Goal: Task Accomplishment & Management: Manage account settings

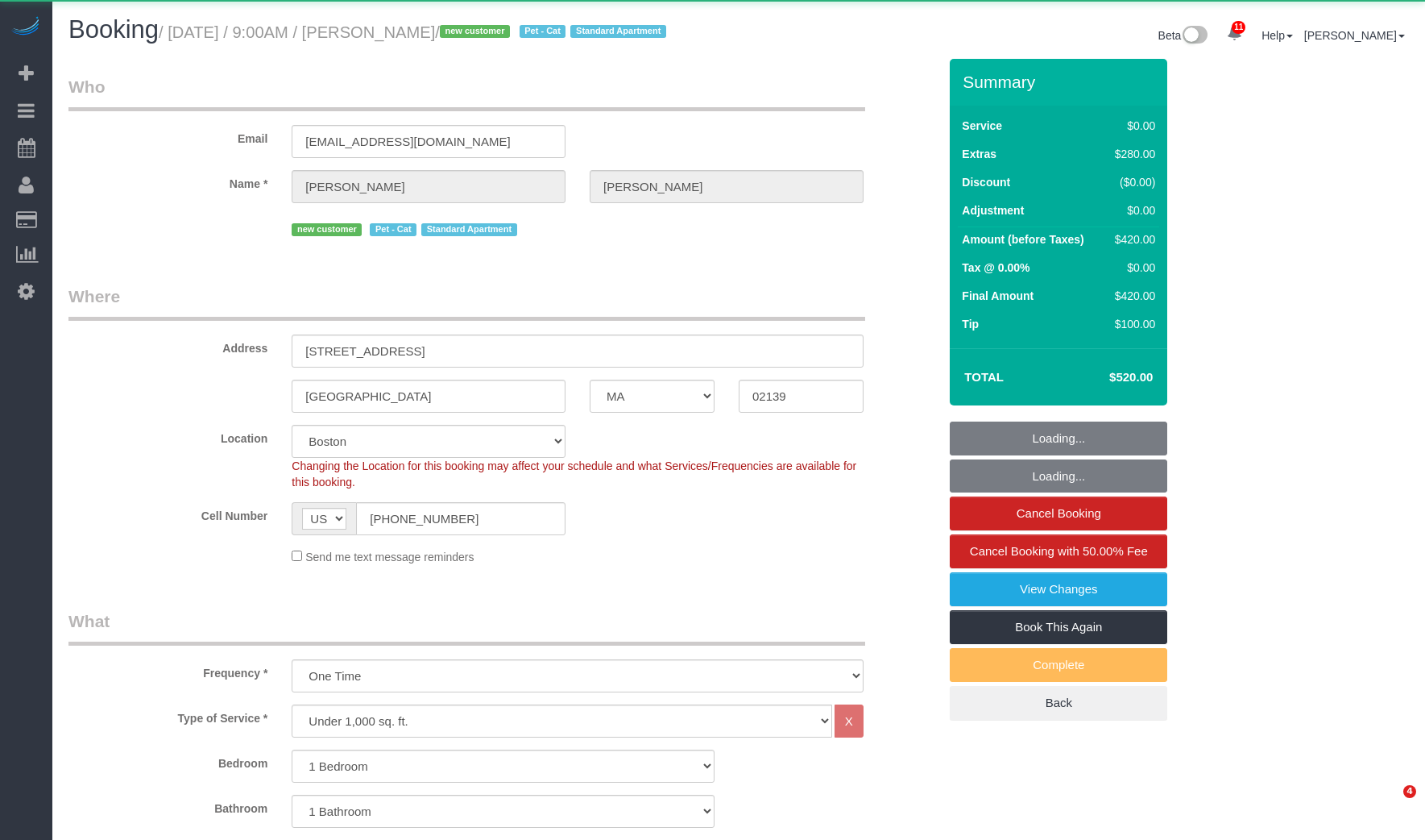
select select "MA"
select select "1"
select select "spot53"
select select "number:56"
select select "number:71"
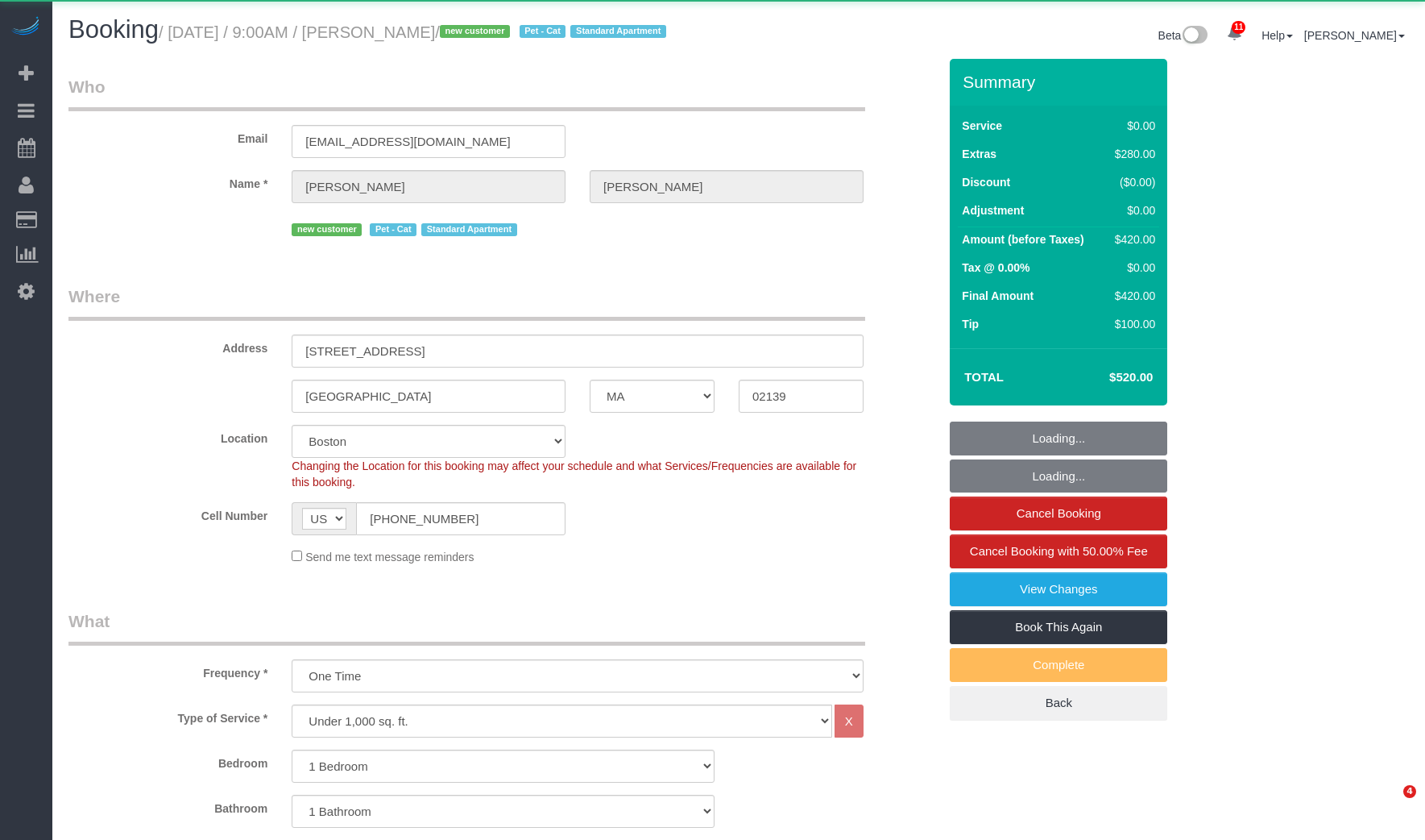
select select "number:14"
select select "number:7"
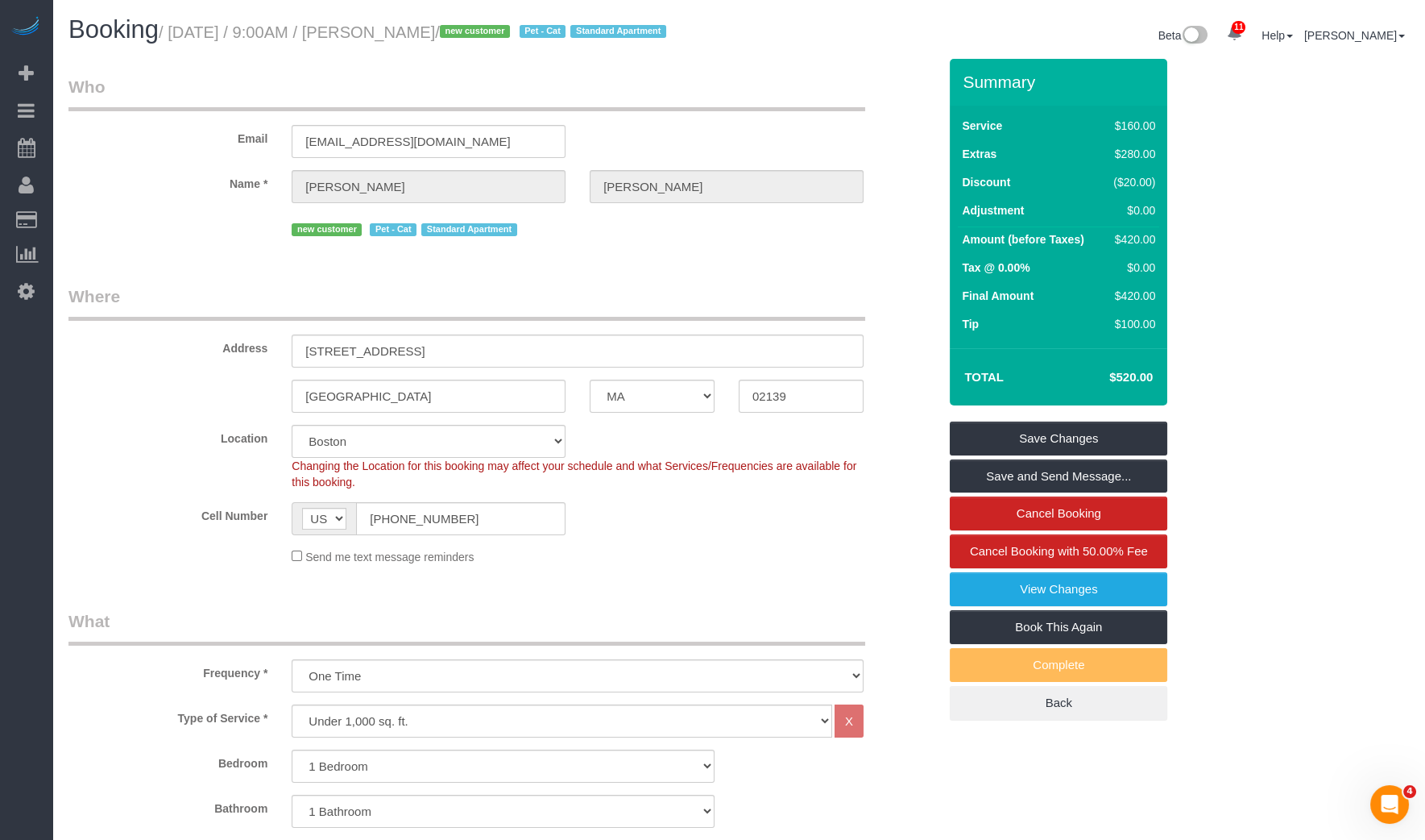
click at [492, 31] on small "/ [DATE] / 9:00AM / [PERSON_NAME] / new customer Pet - Cat Standard Apartment" at bounding box center [415, 32] width 512 height 18
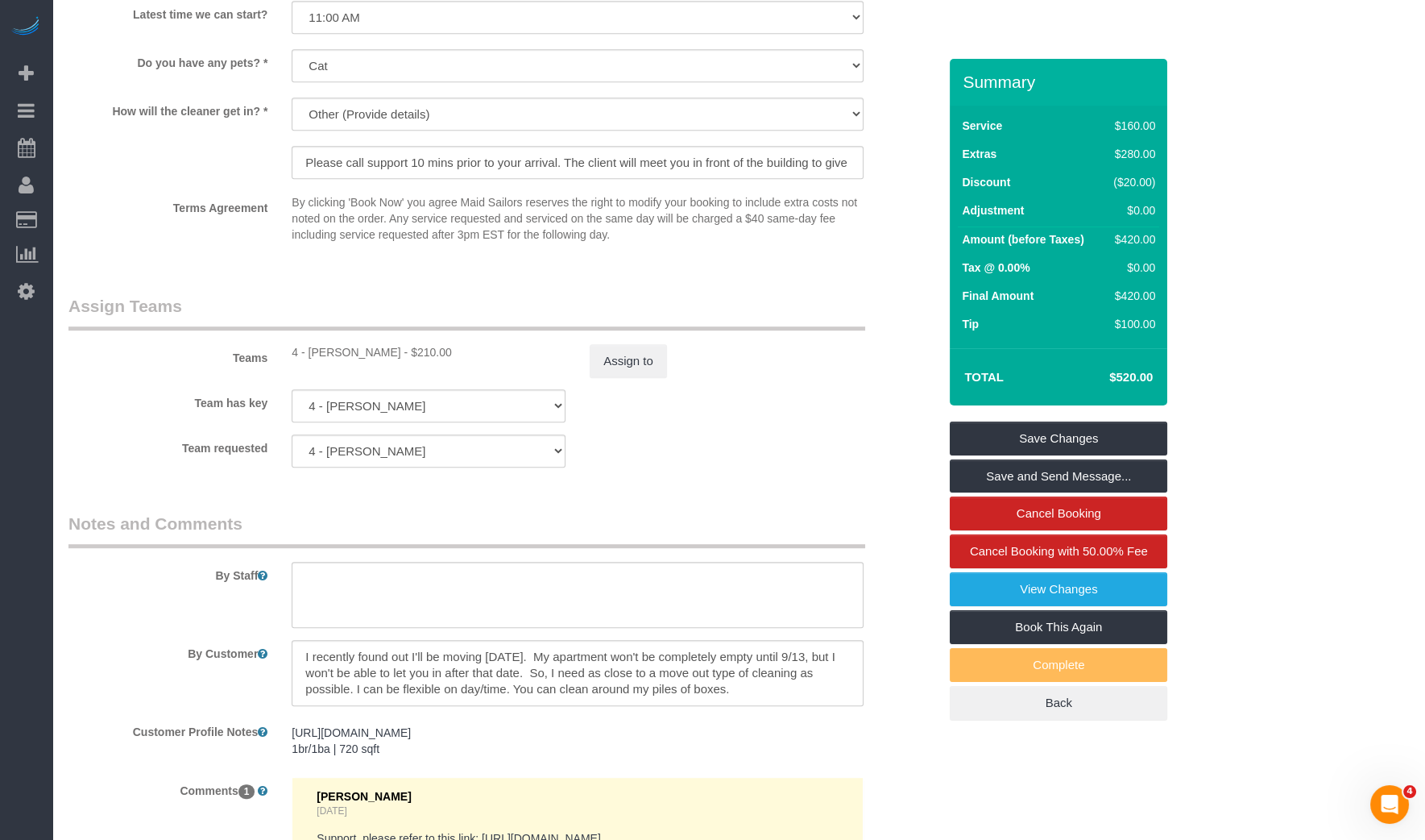
scroll to position [2172, 0]
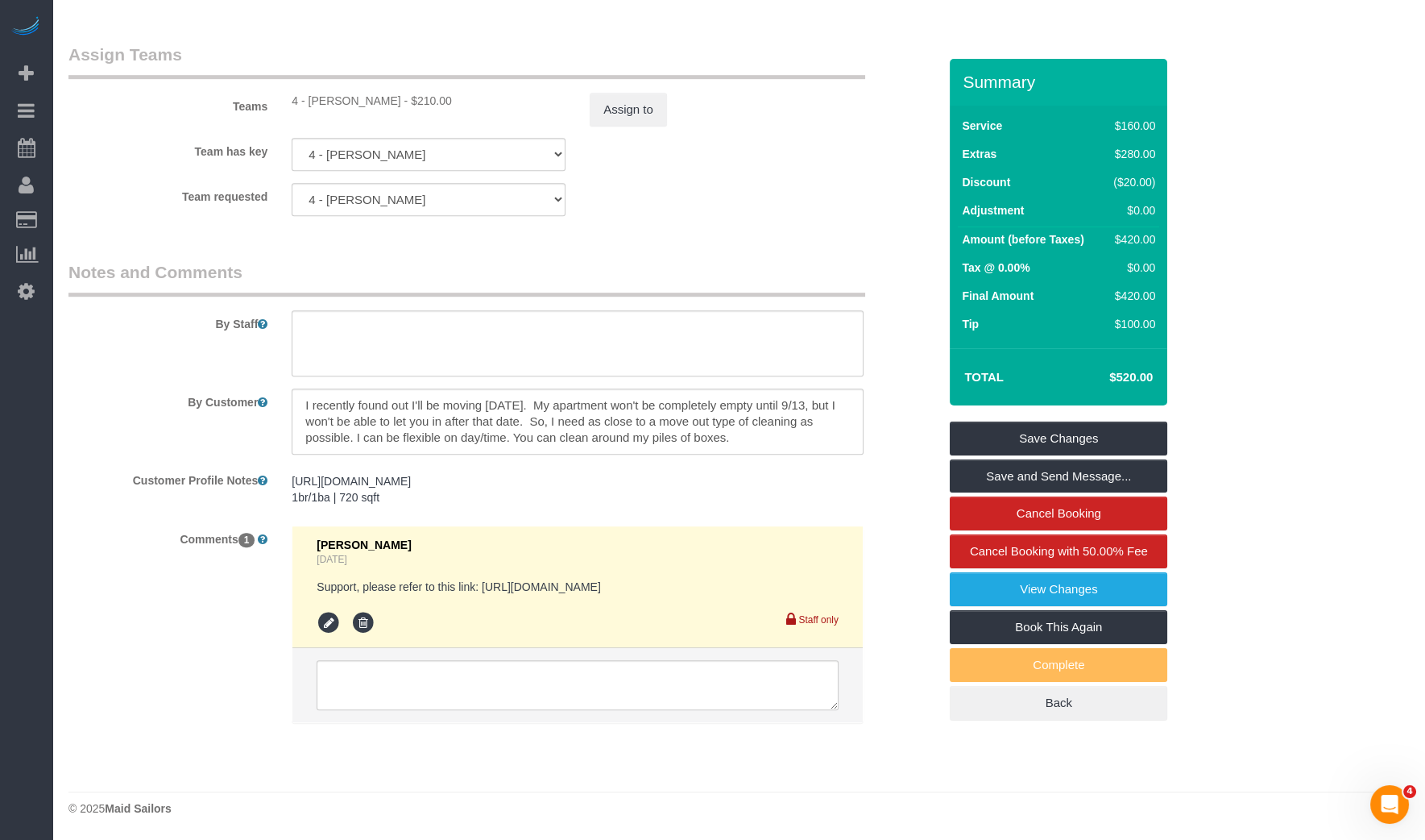
drag, startPoint x: 421, startPoint y: 88, endPoint x: 306, endPoint y: 89, distance: 114.4
click at [306, 93] on div "4 - Daniela Ferreira Alves - $210.00" at bounding box center [429, 101] width 274 height 16
copy div "Daniela Ferreira Alves"
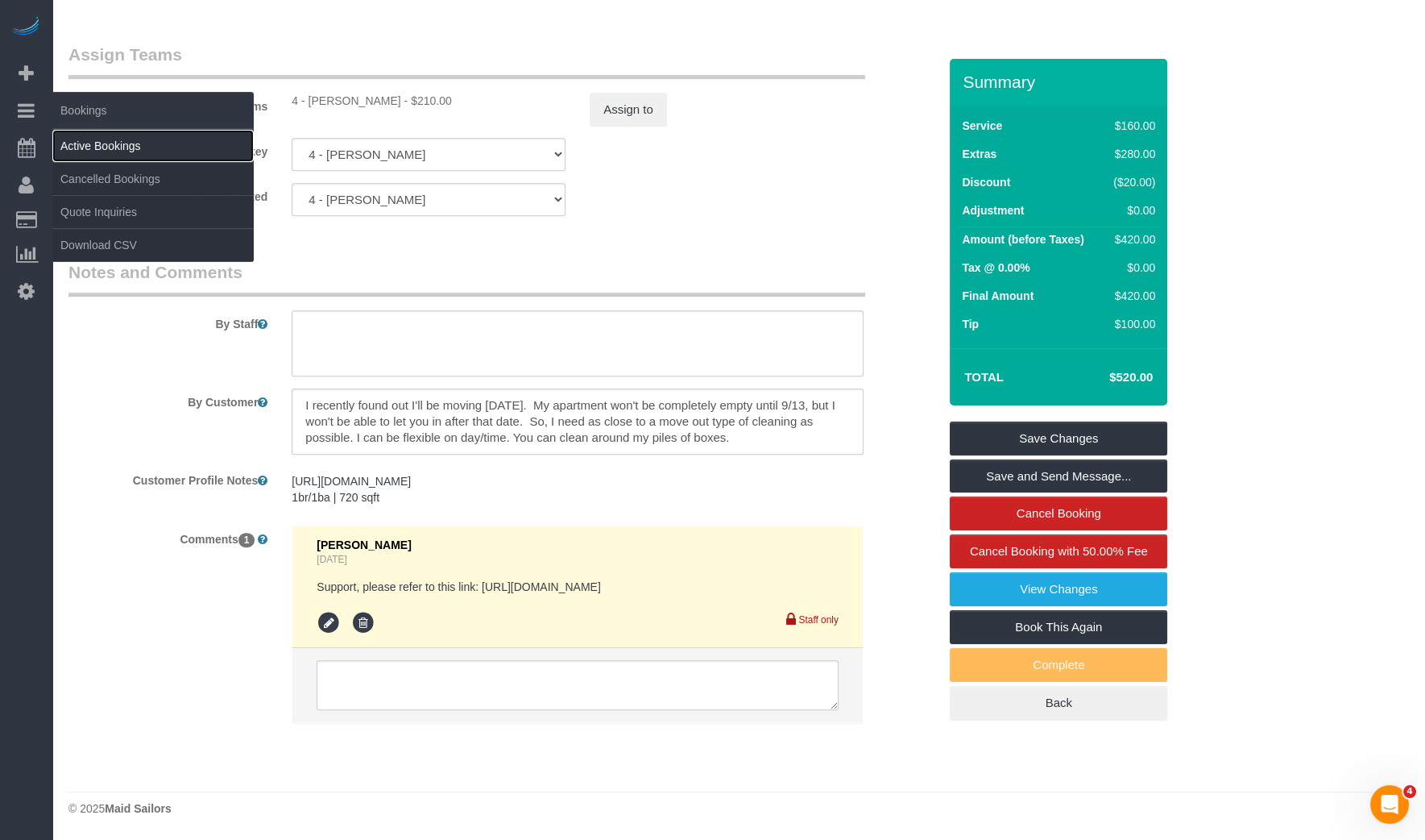
click at [91, 135] on link "Active Bookings" at bounding box center [152, 146] width 201 height 32
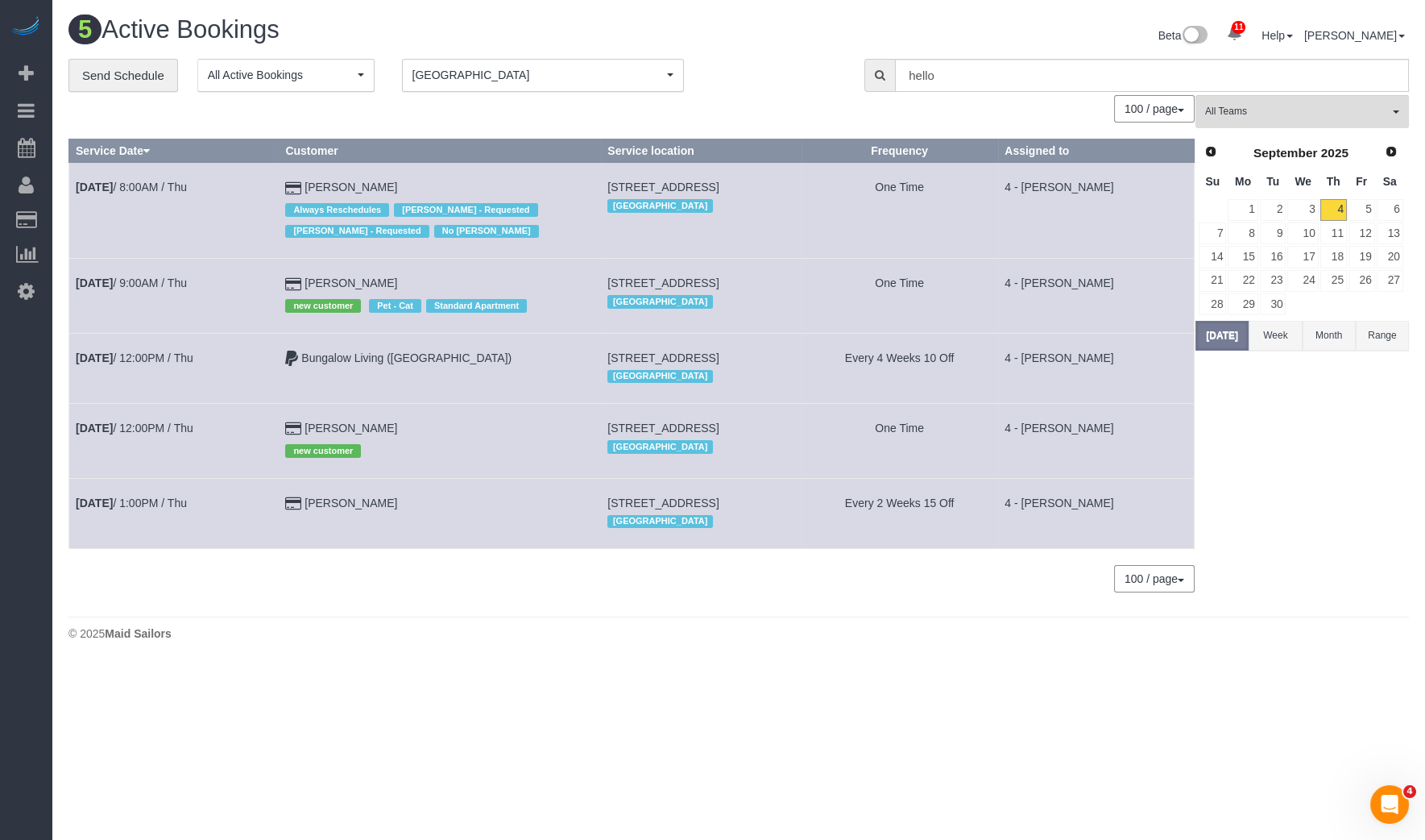
click at [608, 279] on span "21 Brookline Street, Apt. 305, Cambridge, MA 02139" at bounding box center [663, 282] width 111 height 13
copy td "21 Brookline Street, Apt. 305, Cambridge, MA 02139"
click at [791, 53] on div "Beta 11 Your Notifications You have 0 alerts × You have 2 to charge for 09/03/2…" at bounding box center [1080, 37] width 683 height 43
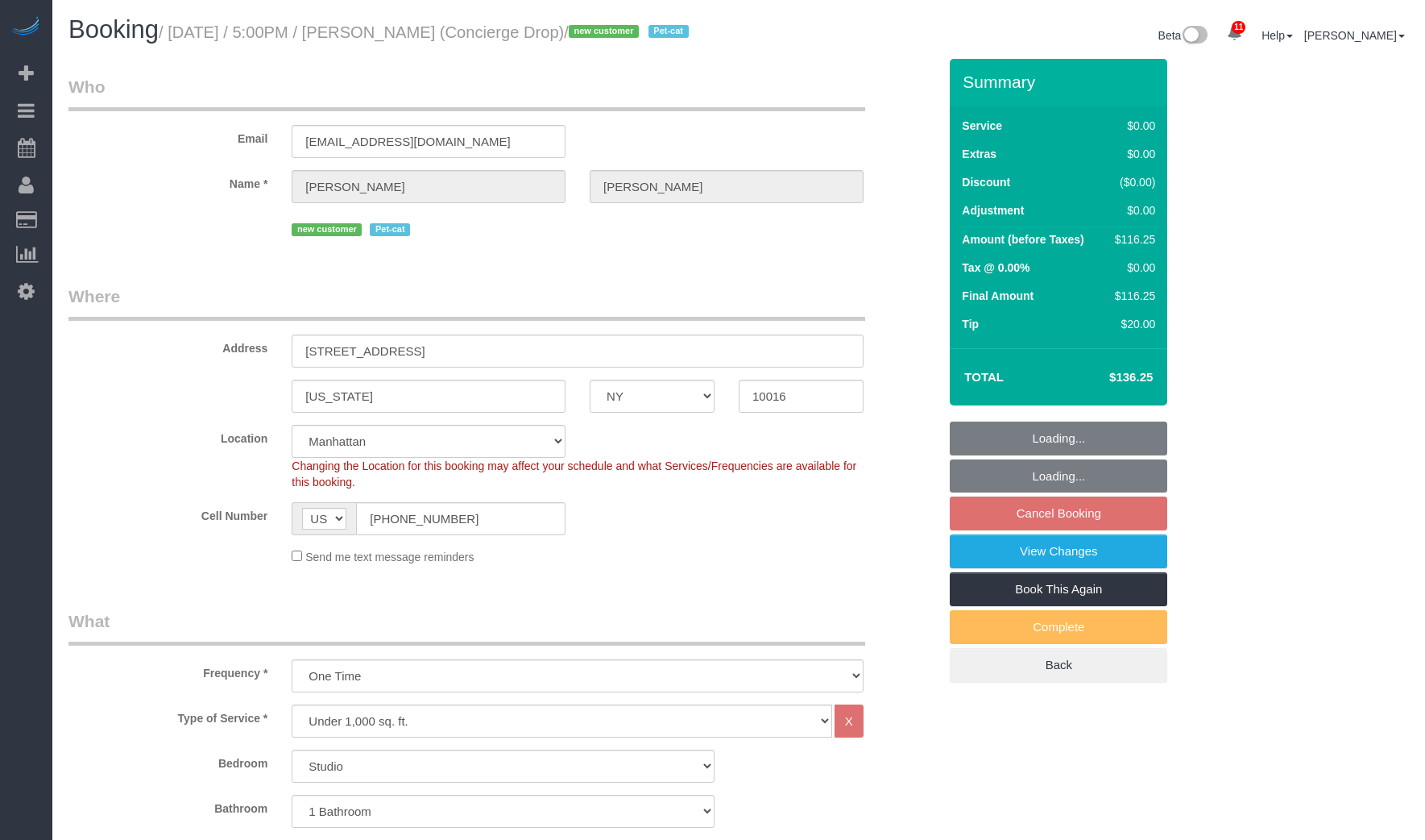
select select "NY"
select select "spot10"
select select "number:89"
select select "number:90"
select select "number:13"
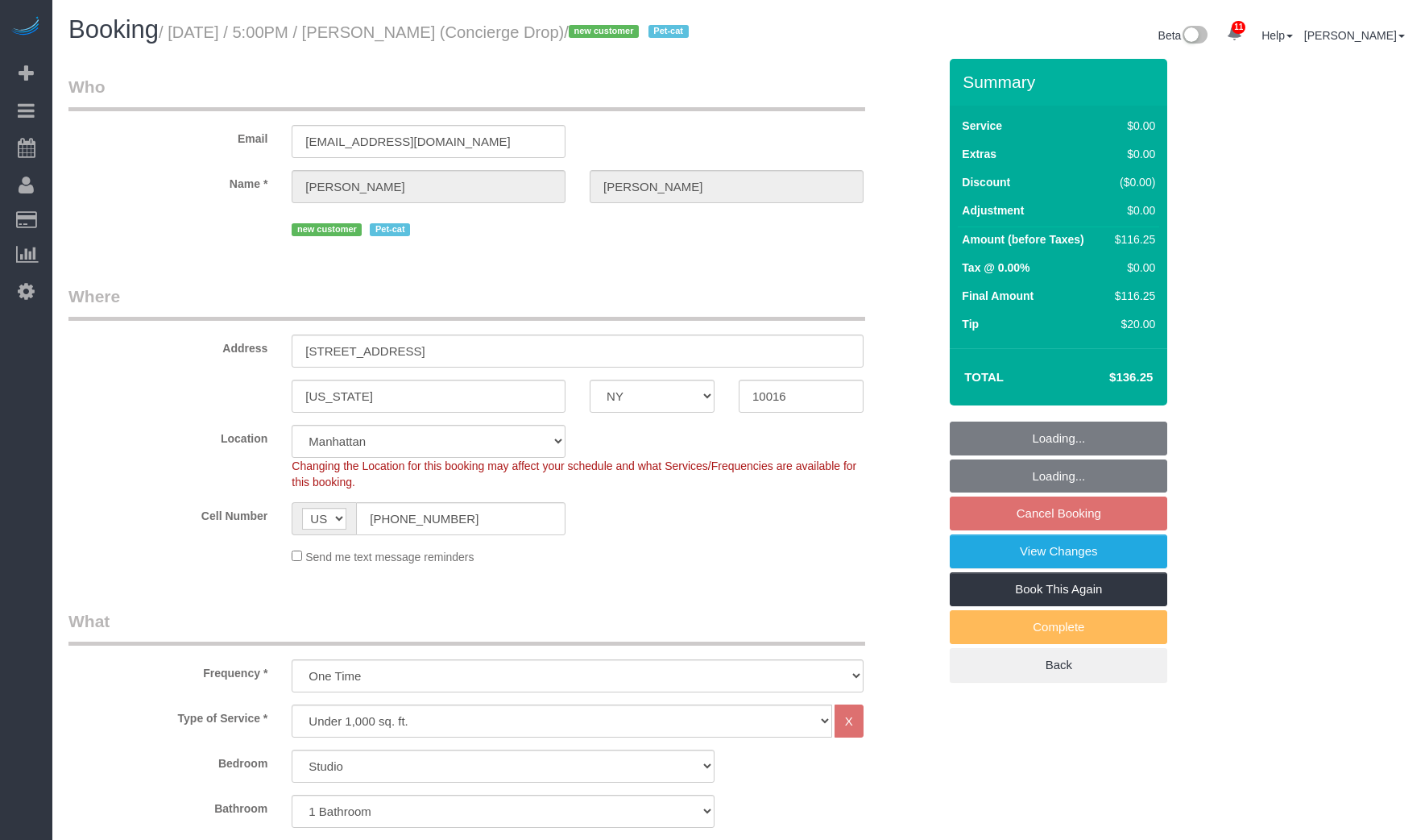
select select "number:6"
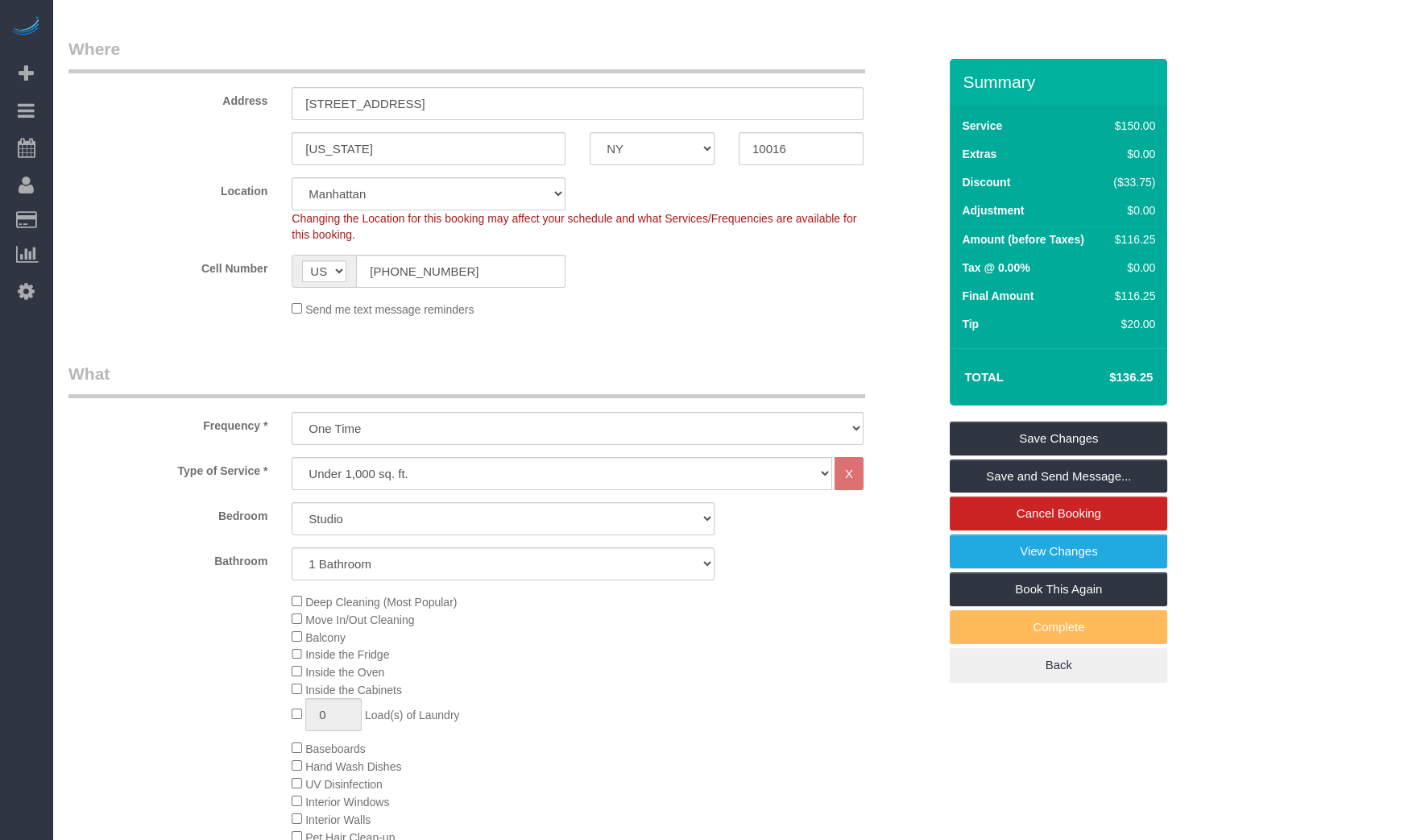
scroll to position [761, 0]
